Goal: Communication & Community: Answer question/provide support

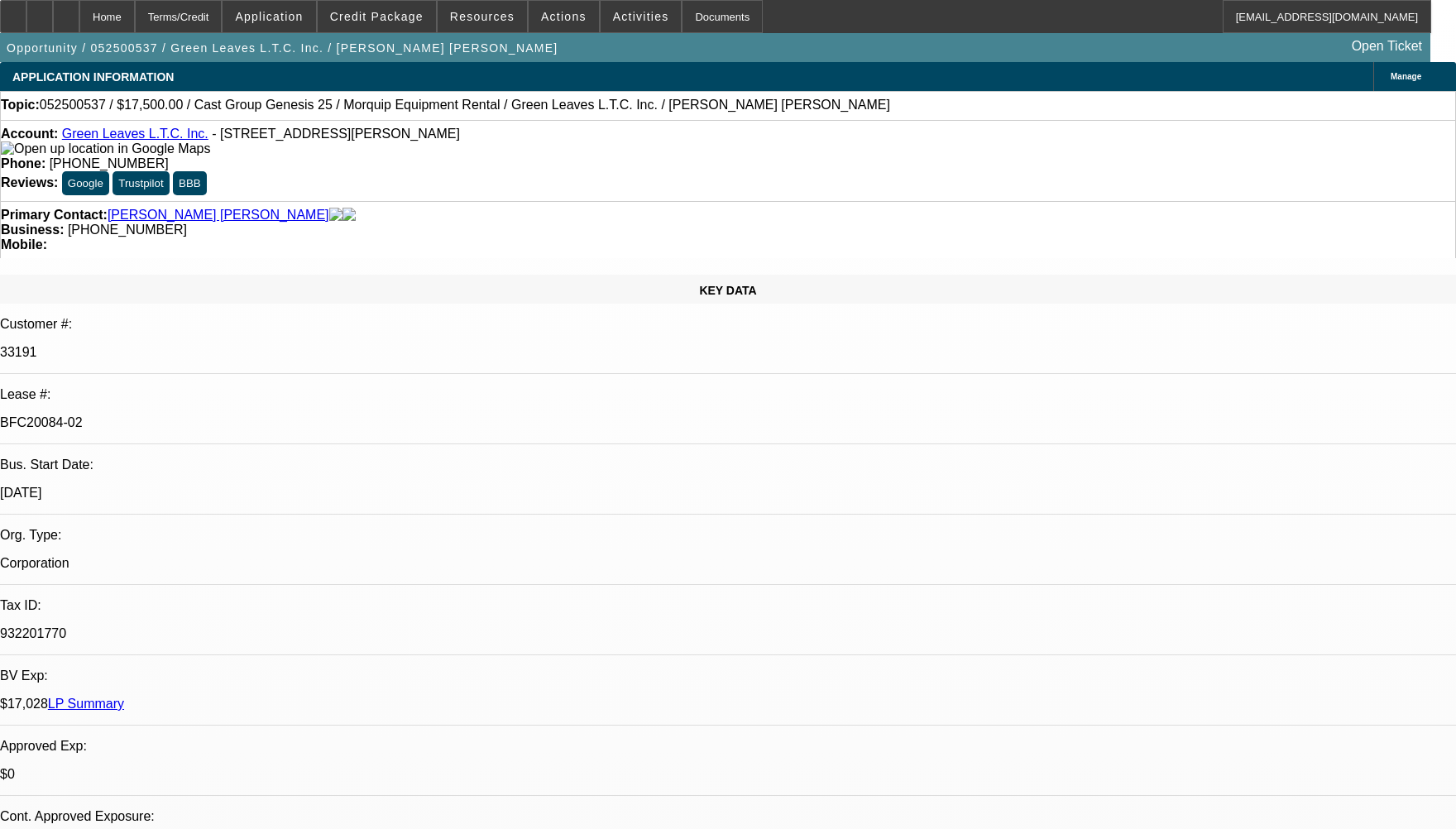
select select "0"
select select "2"
select select "0"
select select "2"
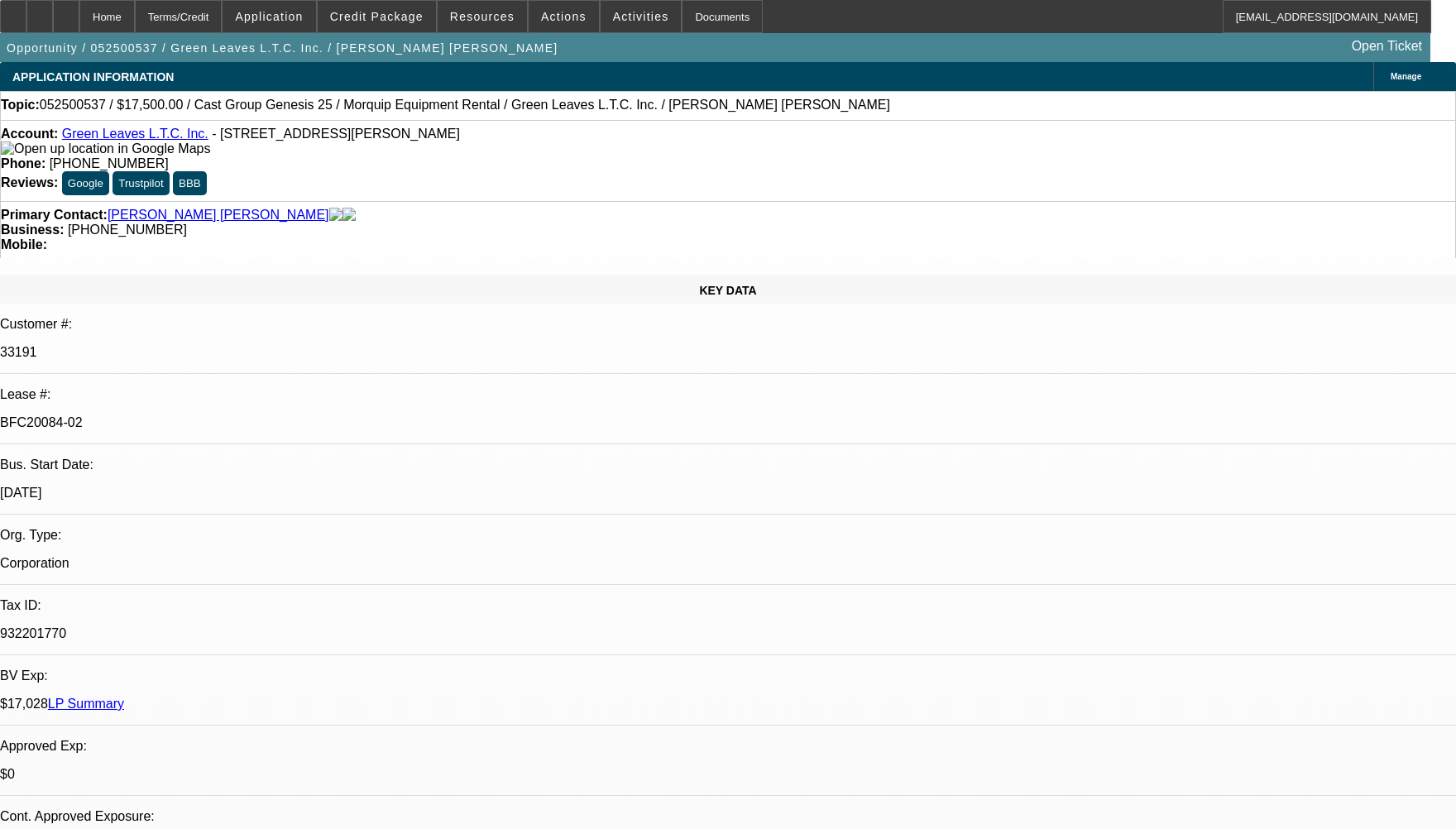
select select "0"
select select "2"
select select "0"
select select "2"
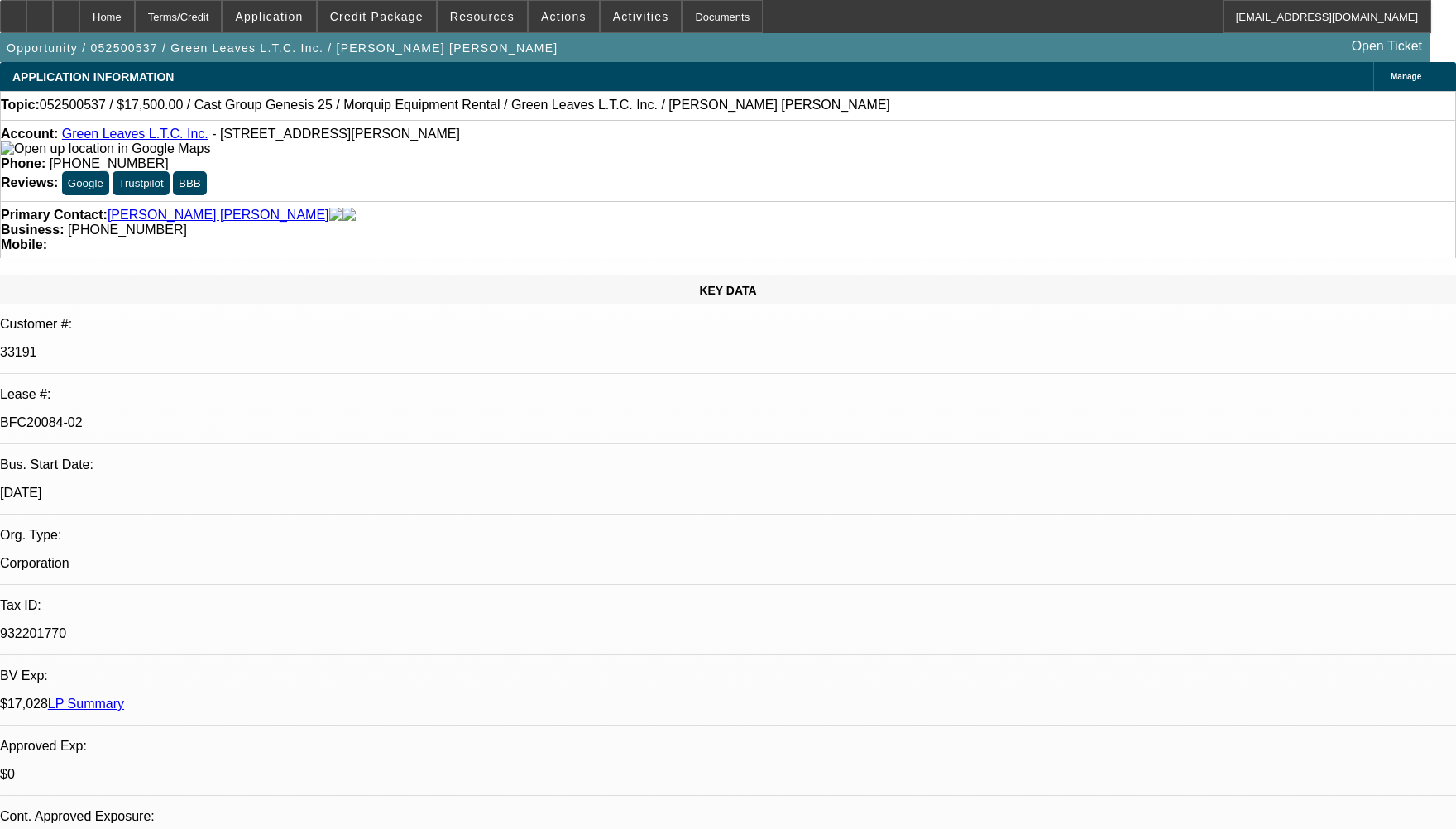
select select "0"
select select "1"
select select "2"
select select "6"
select select "1"
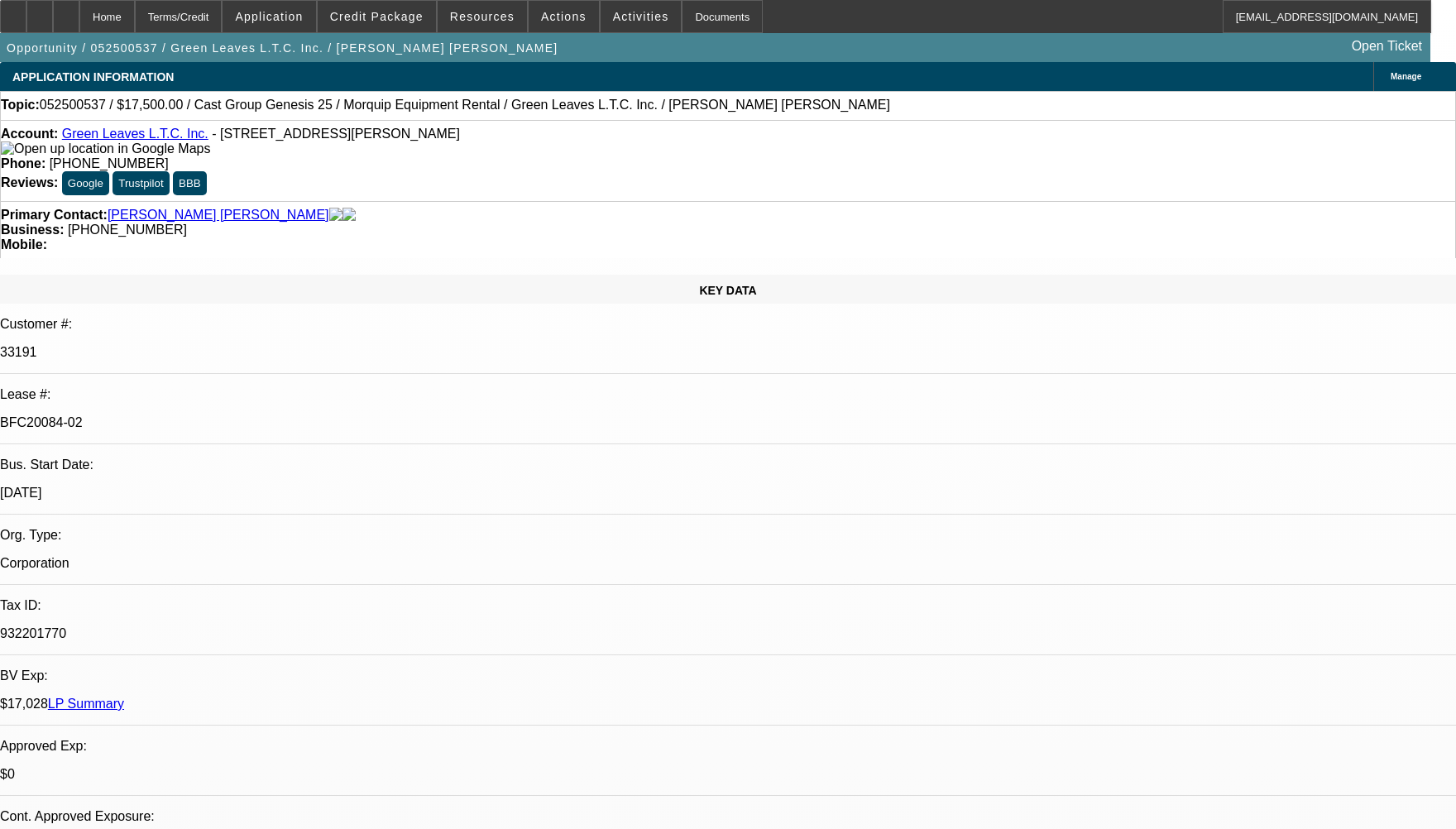
select select "2"
select select "6"
select select "1"
select select "2"
select select "6"
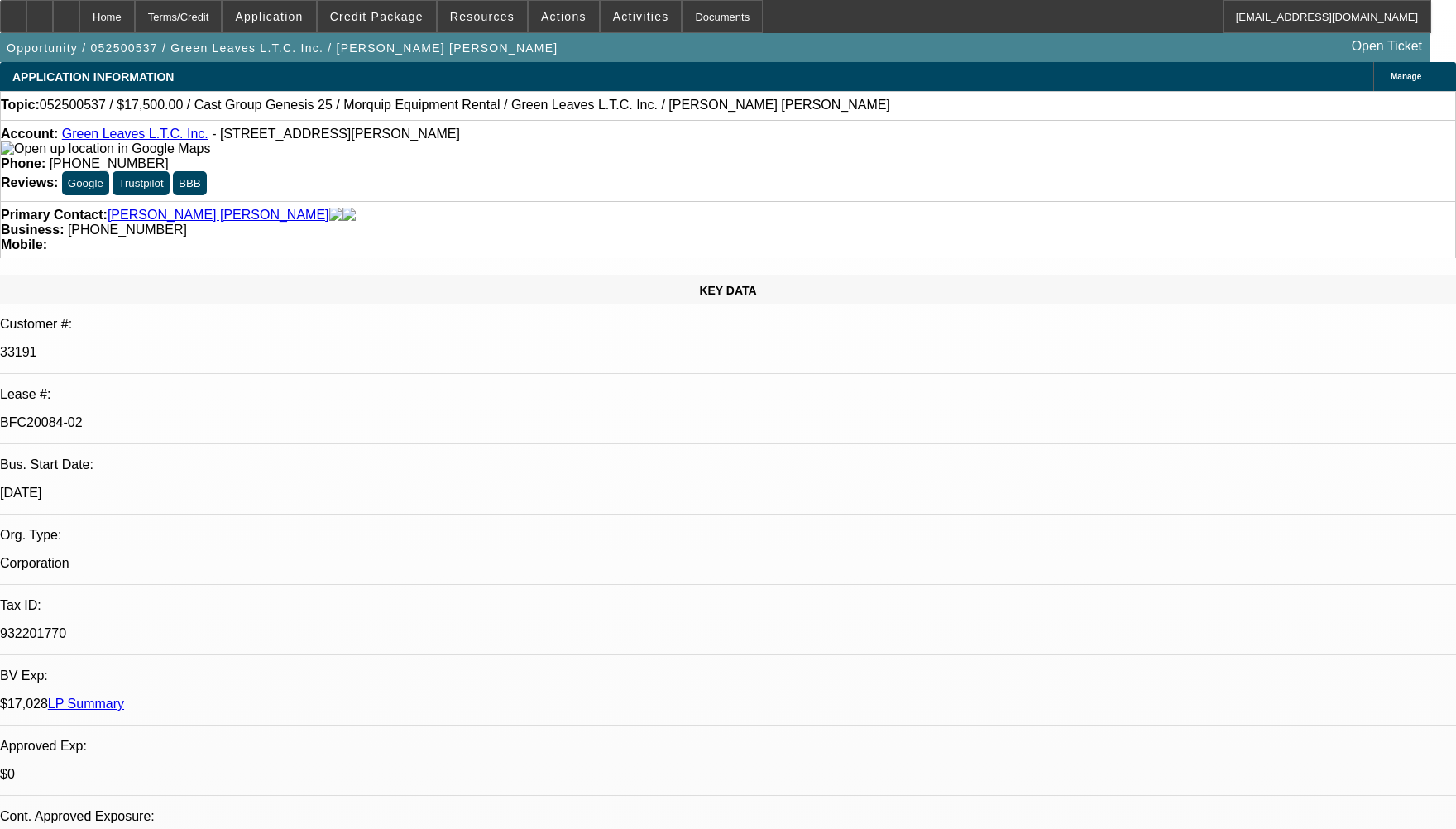
select select "1"
select select "2"
select select "6"
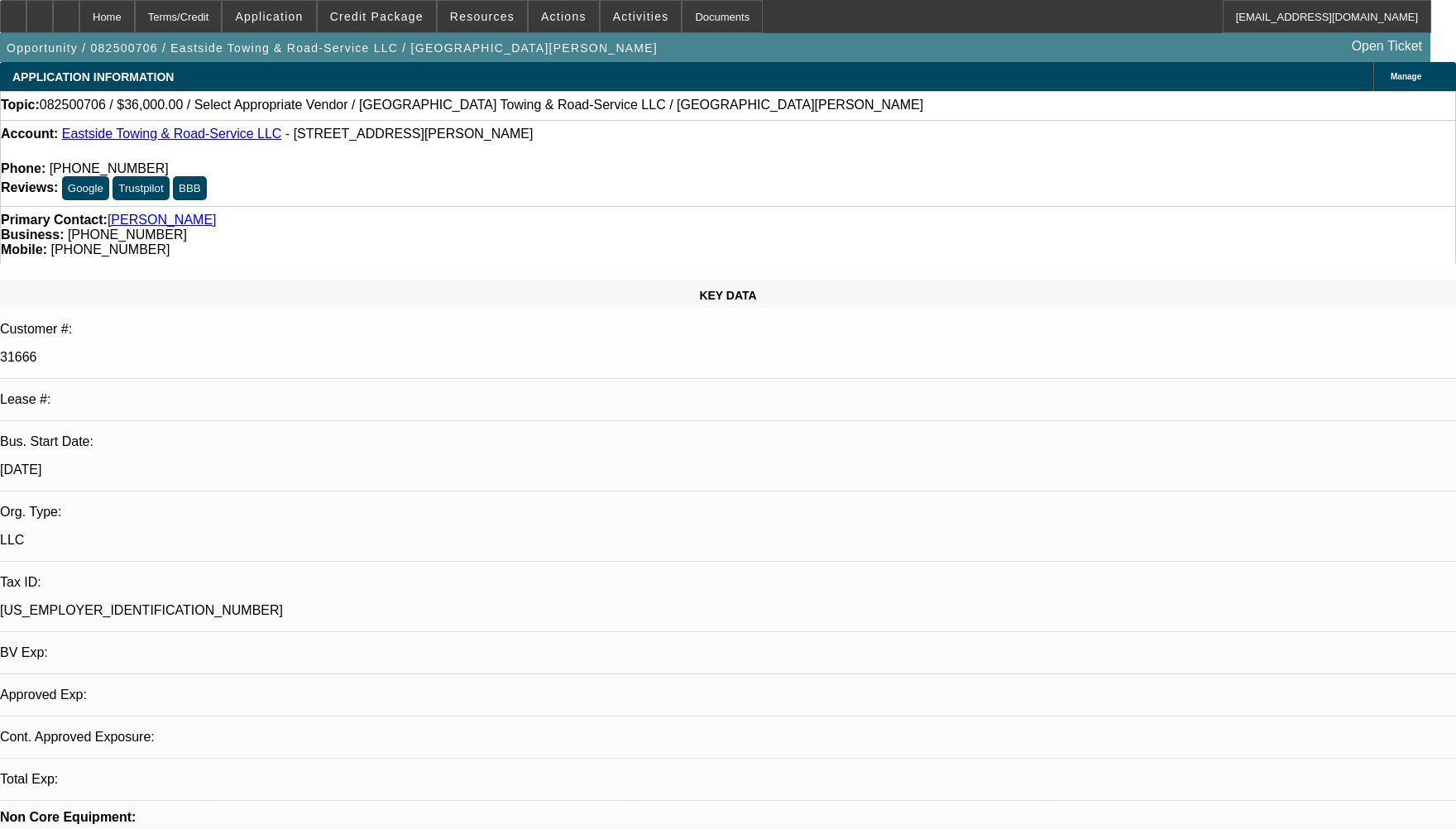
select select "0"
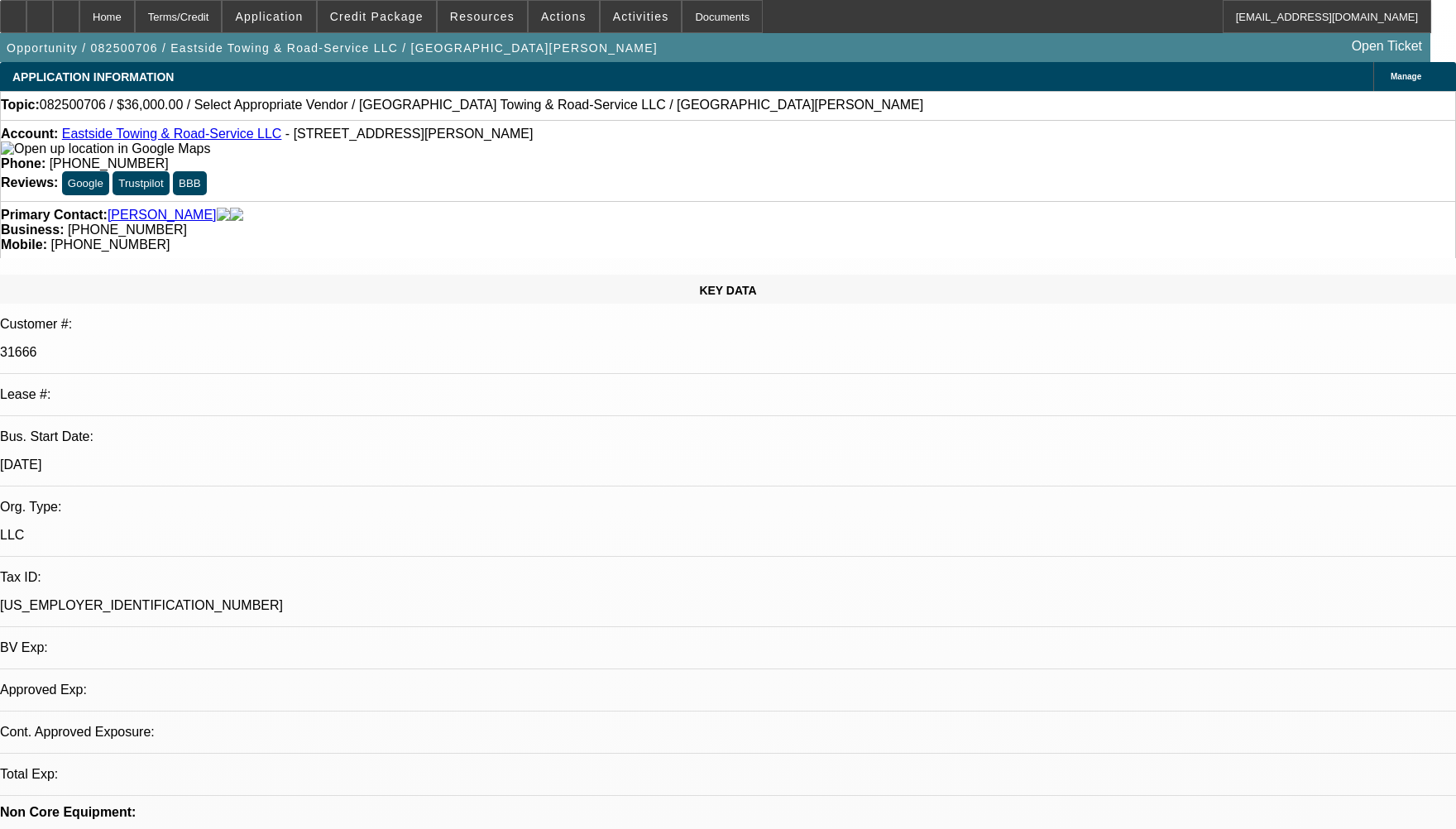
select select "2"
select select "0.1"
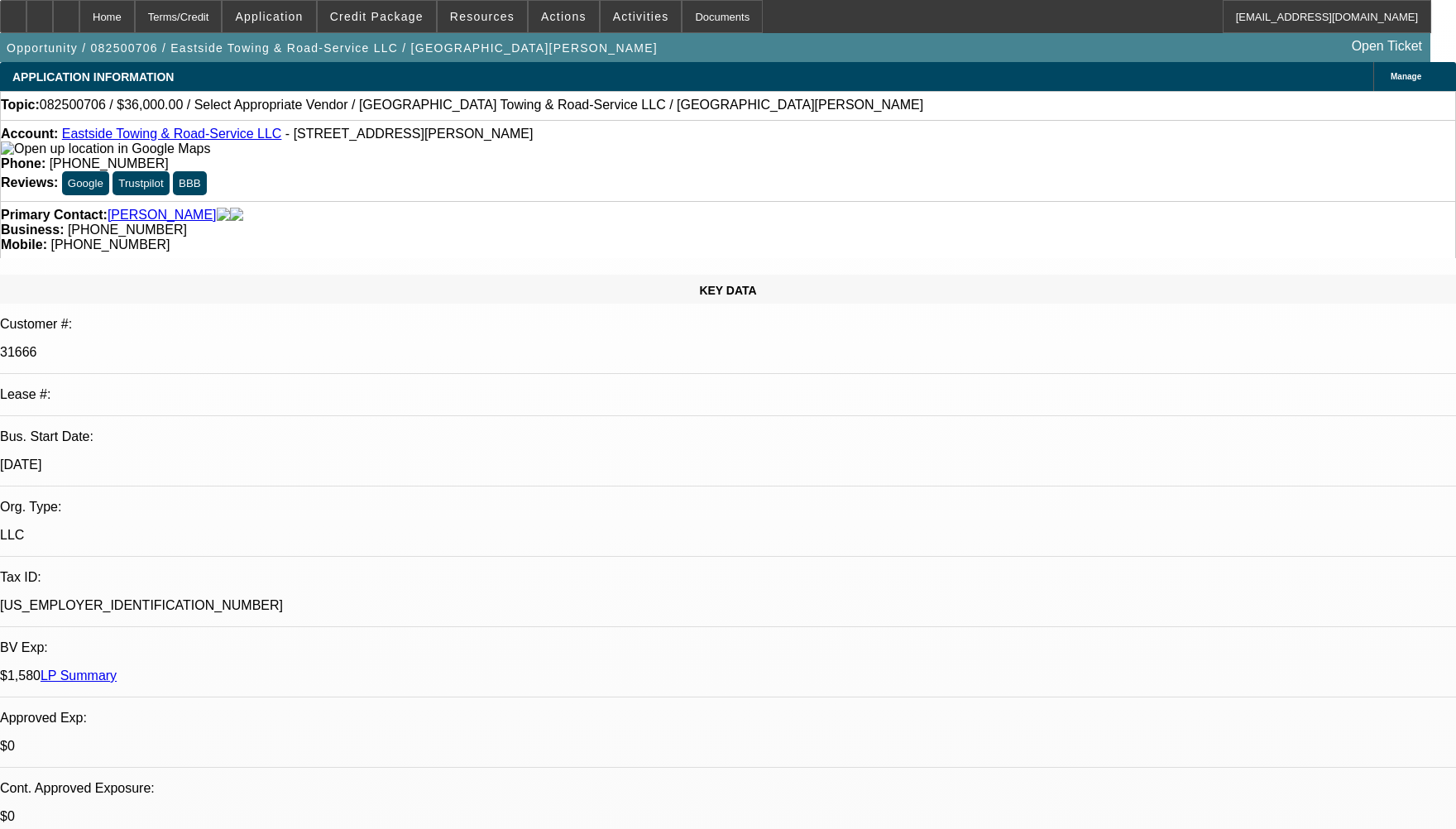
select select "1"
select select "2"
select select "4"
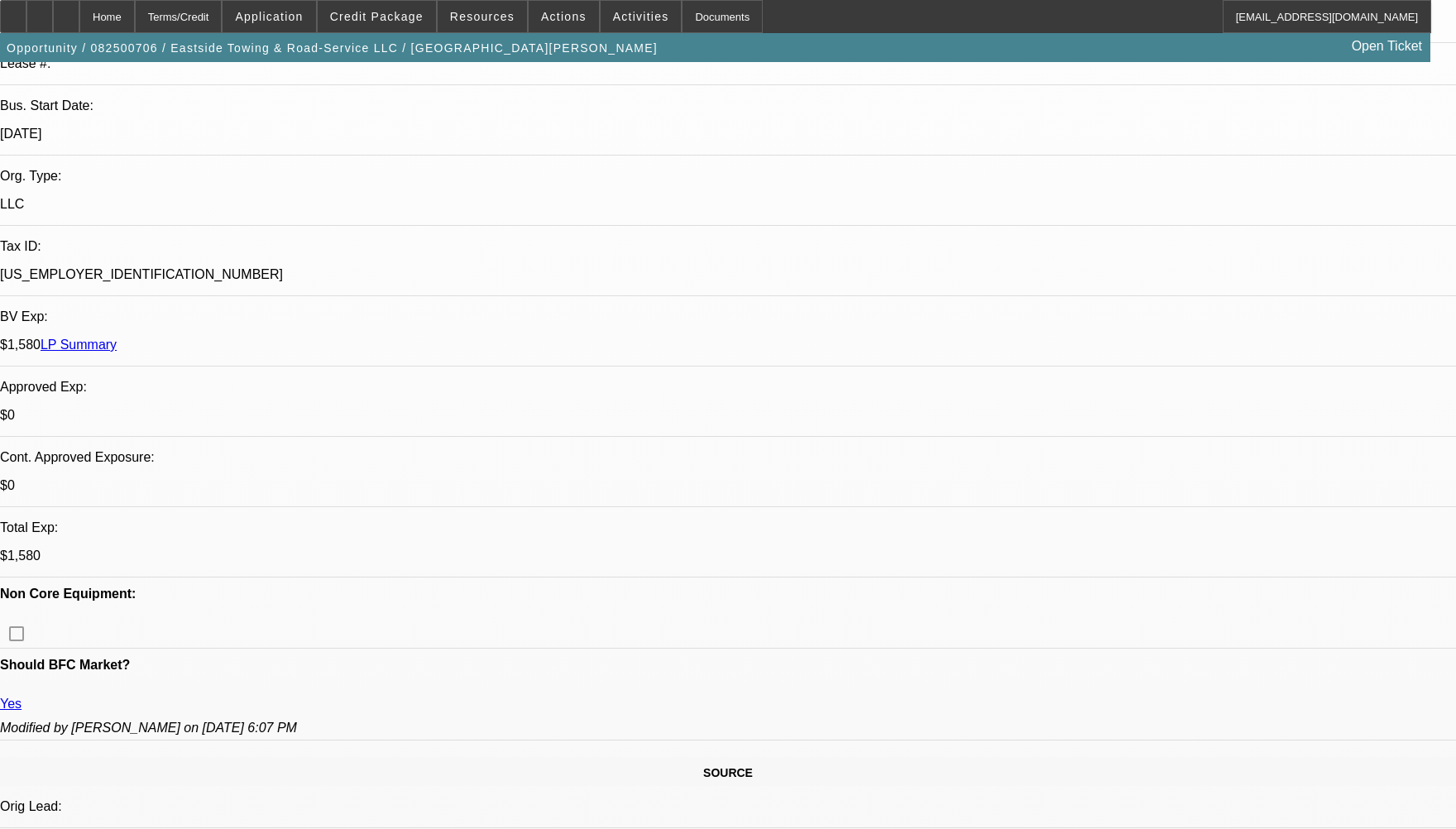
scroll to position [744, 0]
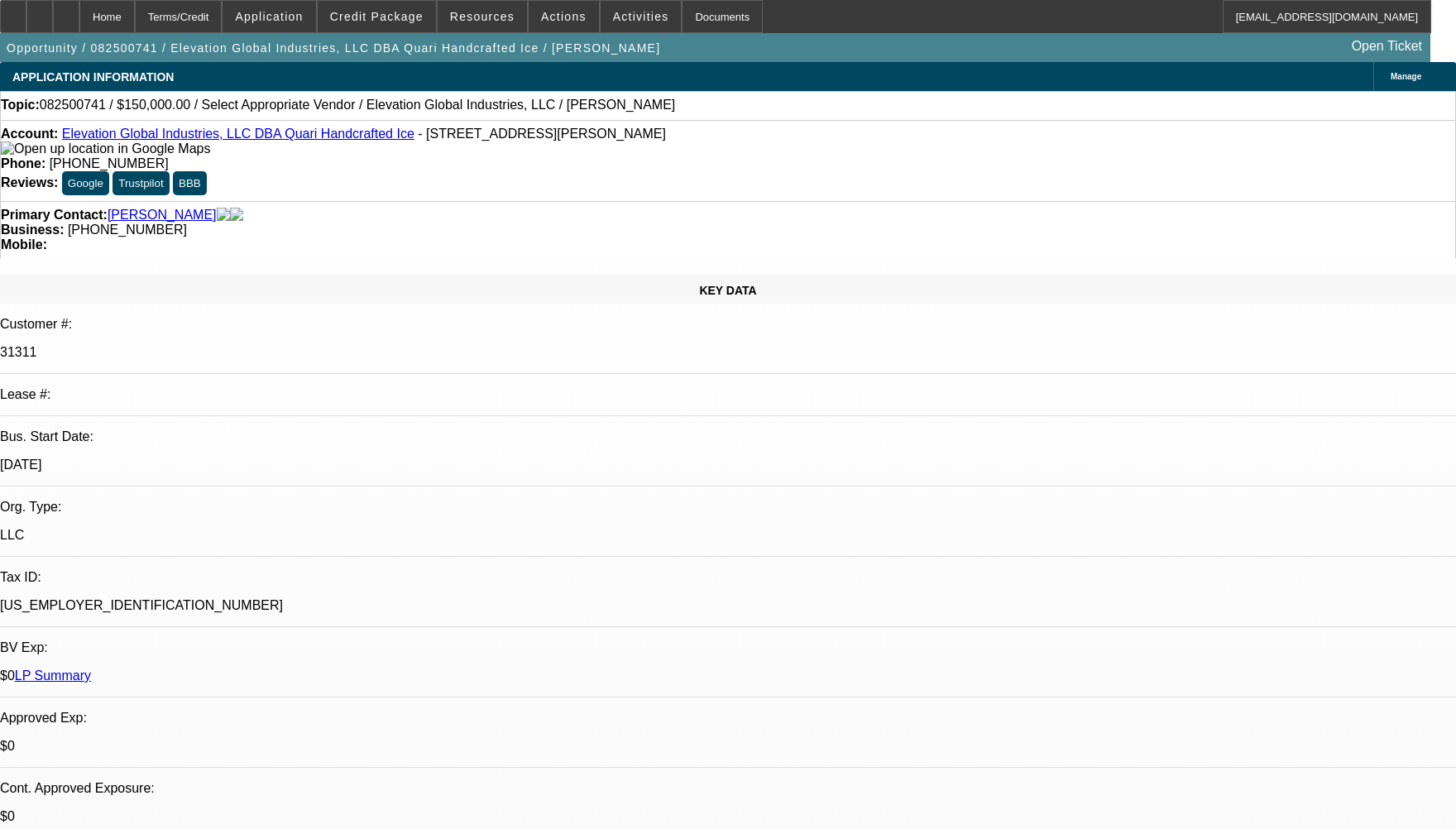
select select "0"
select select "6"
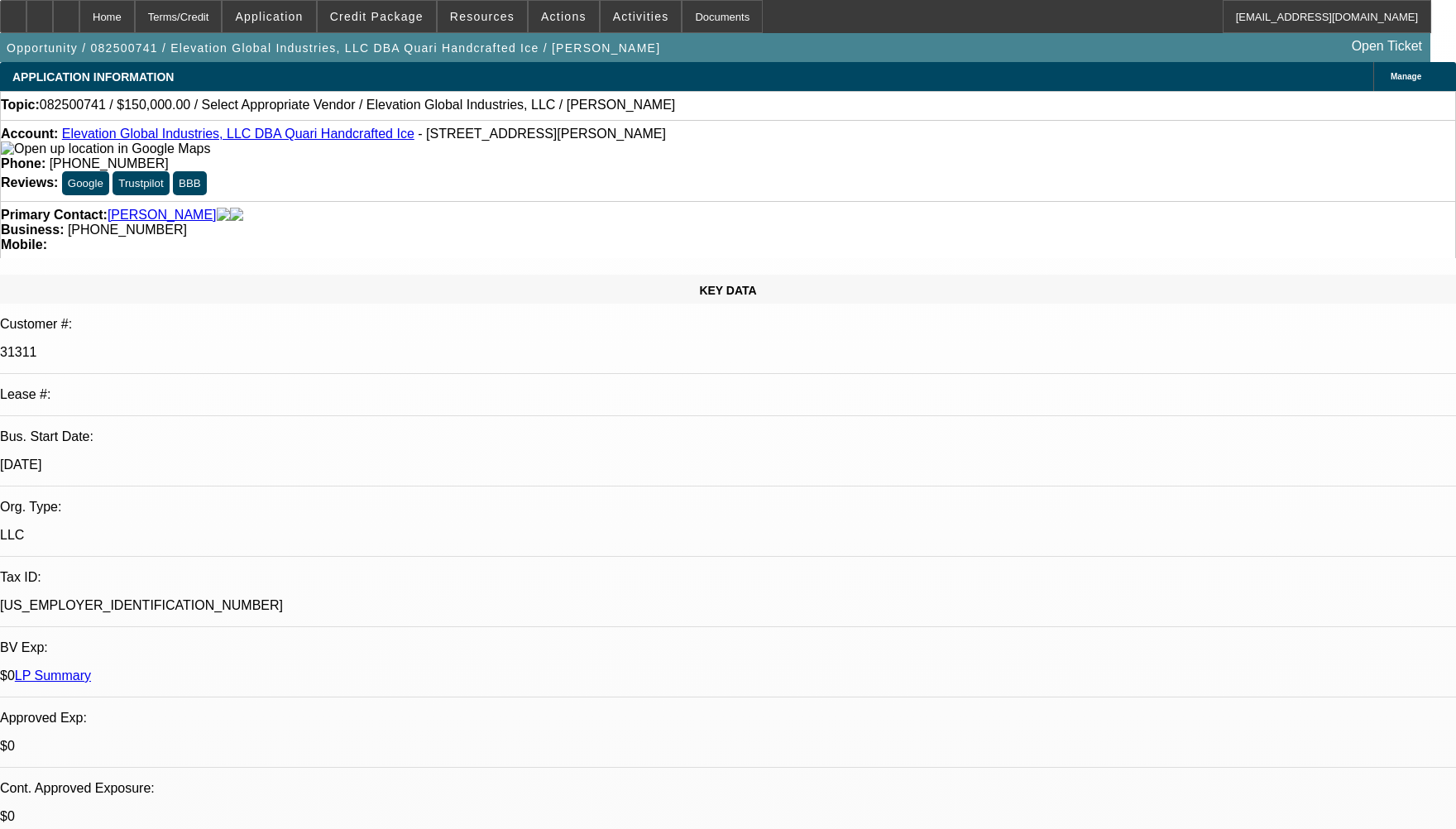
radio input "true"
type textarea "WE HAVE NOT COLLECTED ANY PAYMENT AT BEACON AS ITS SOLD DEALS."
radio input "true"
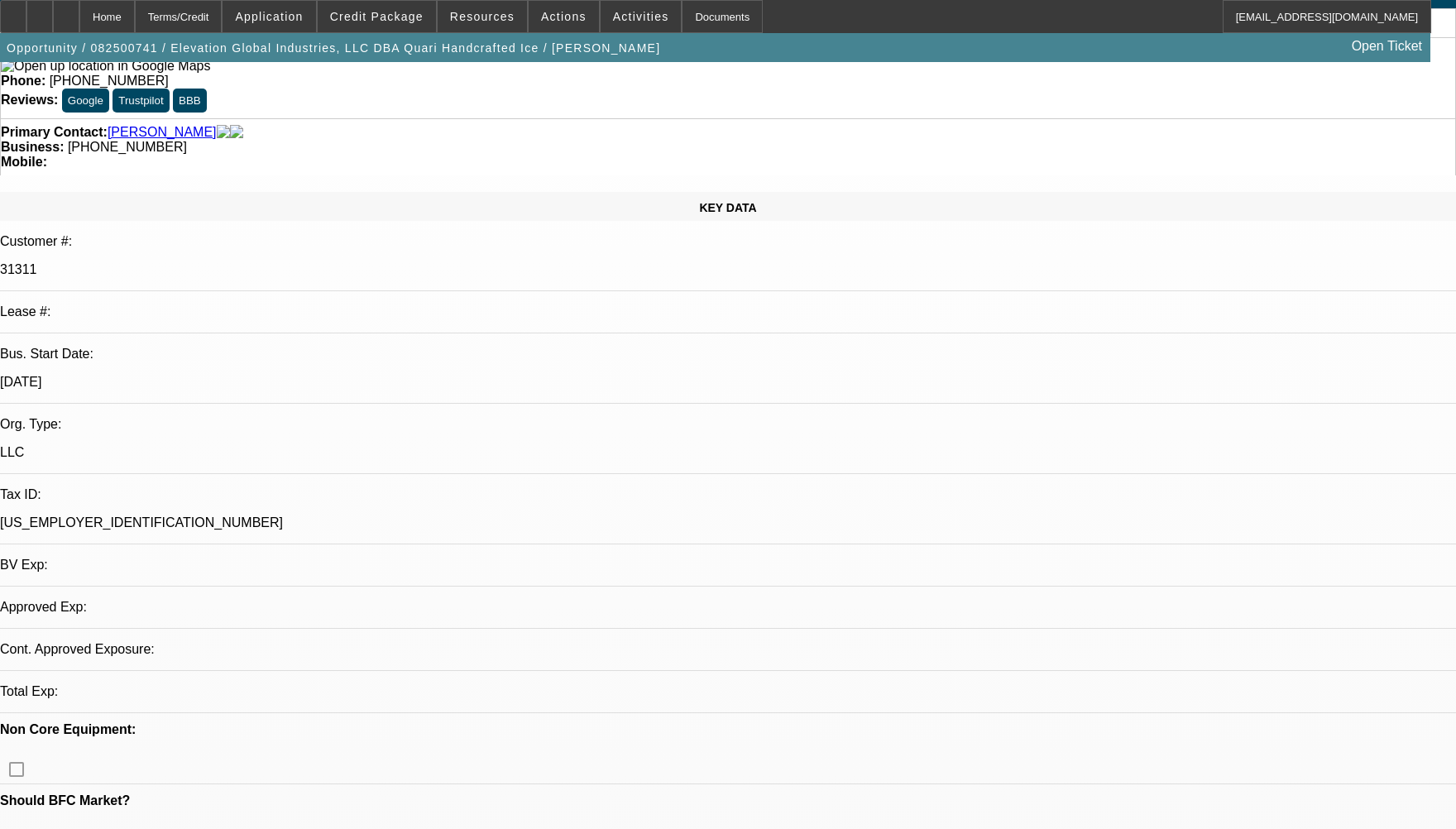
select select "0"
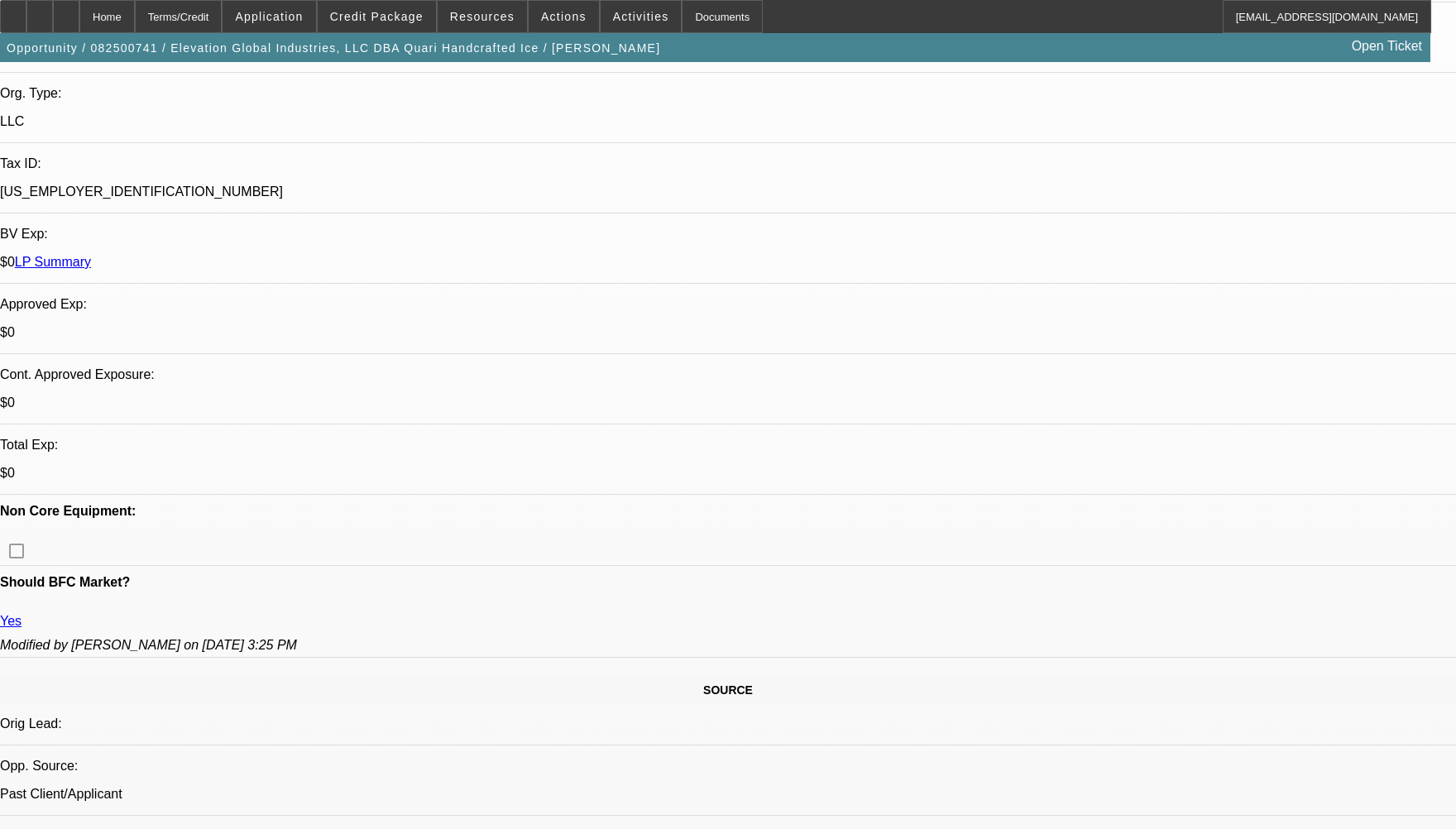
select select "1"
select select "6"
